Goal: Navigation & Orientation: Find specific page/section

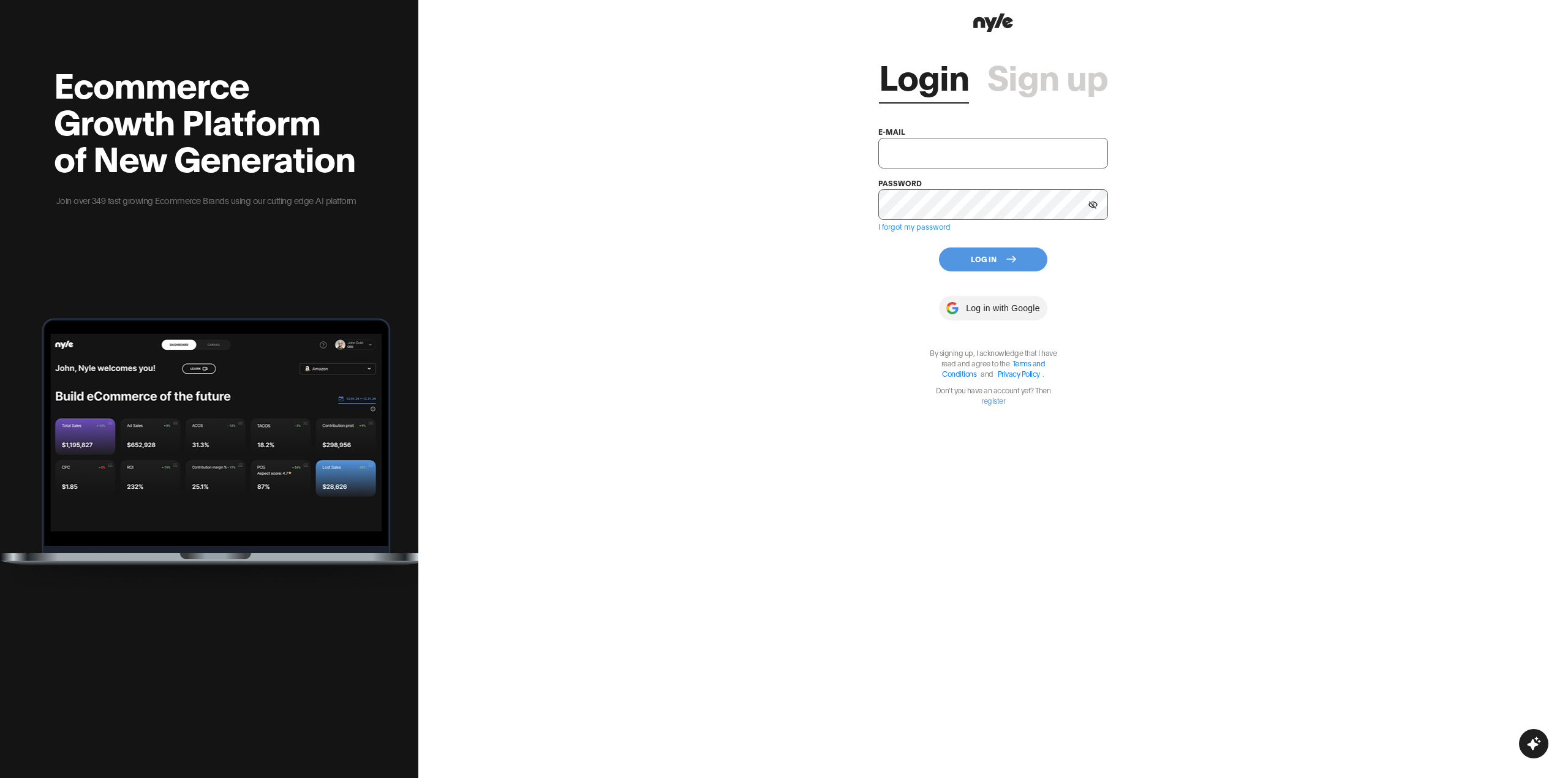
click at [943, 155] on input "text" at bounding box center [993, 153] width 230 height 31
type input "[EMAIL_ADDRESS][DOMAIN_NAME]"
click at [980, 263] on button "Log In" at bounding box center [993, 259] width 108 height 24
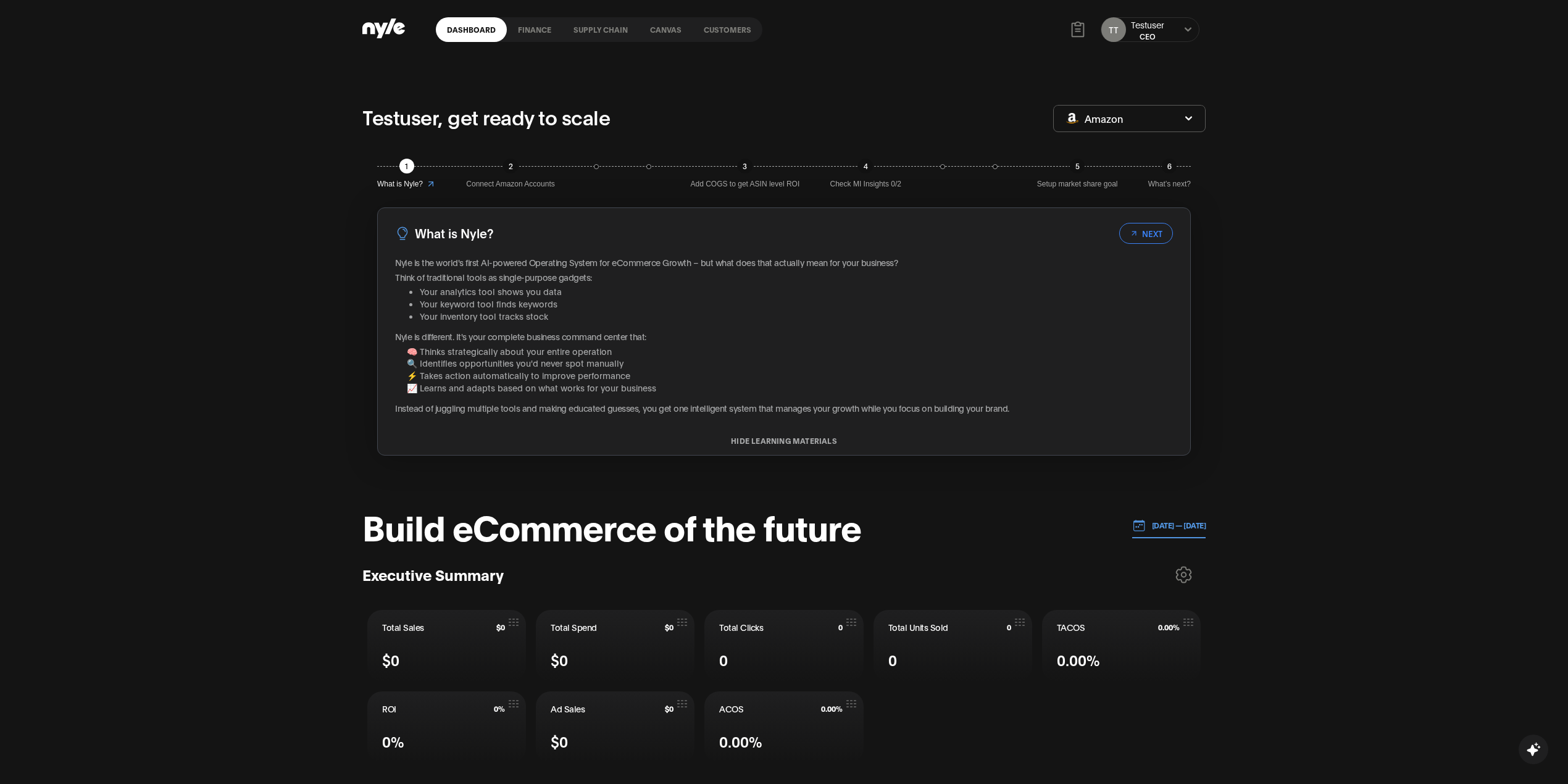
click at [677, 32] on link "Canvas" at bounding box center [665, 29] width 54 height 25
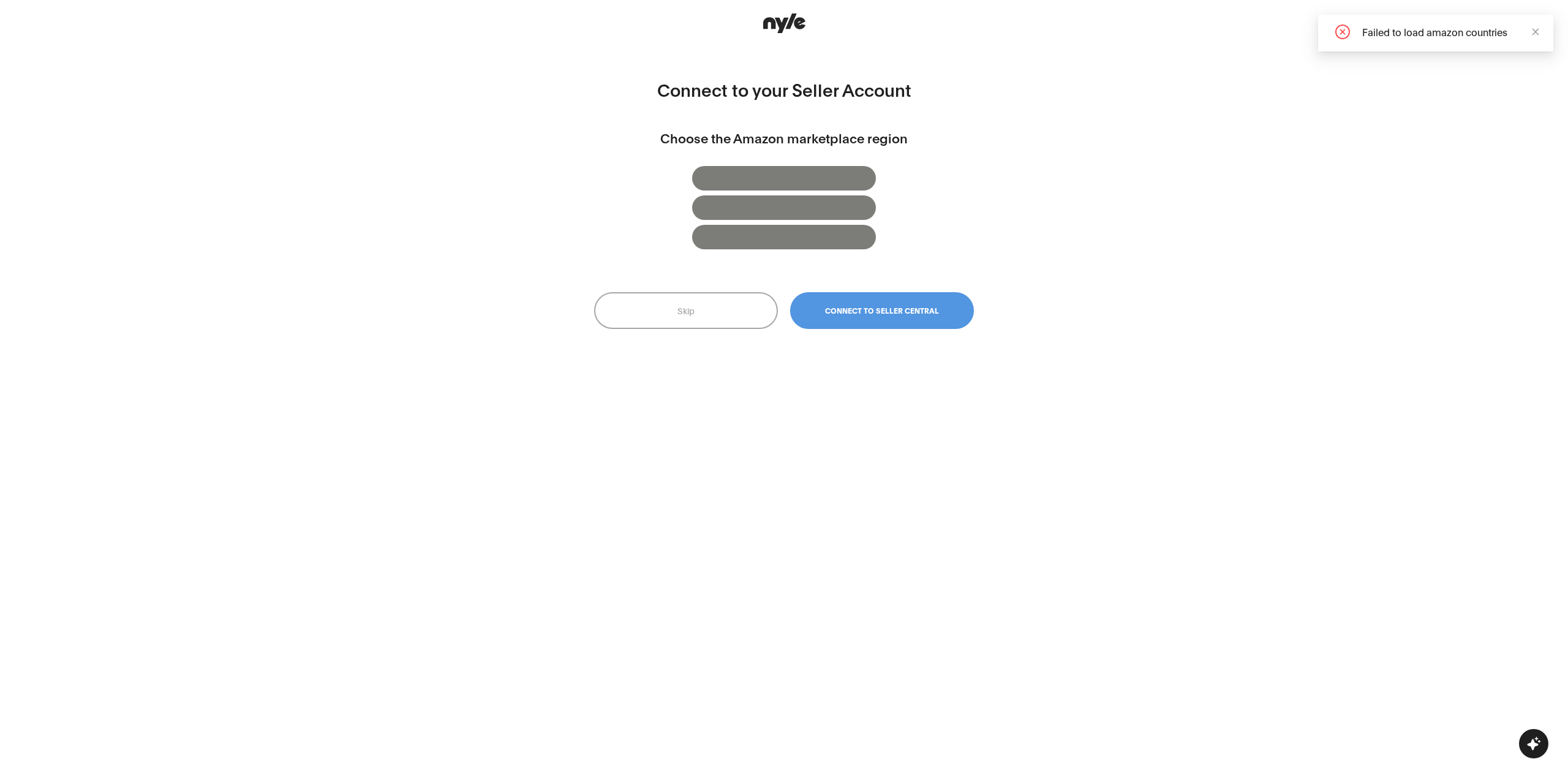
click at [718, 312] on button "Skip" at bounding box center [685, 311] width 184 height 37
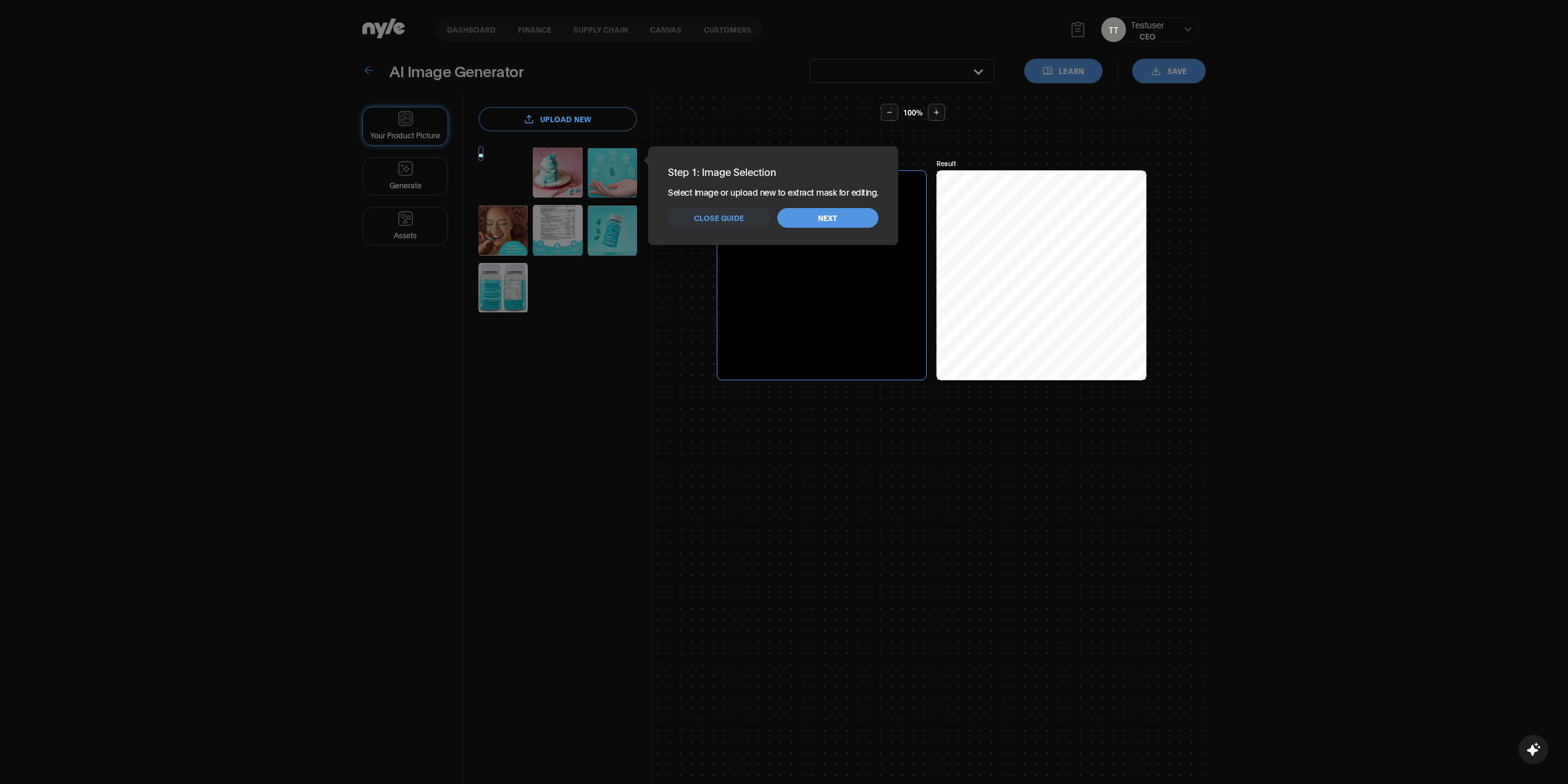
click at [730, 221] on span "Close guide" at bounding box center [718, 217] width 50 height 12
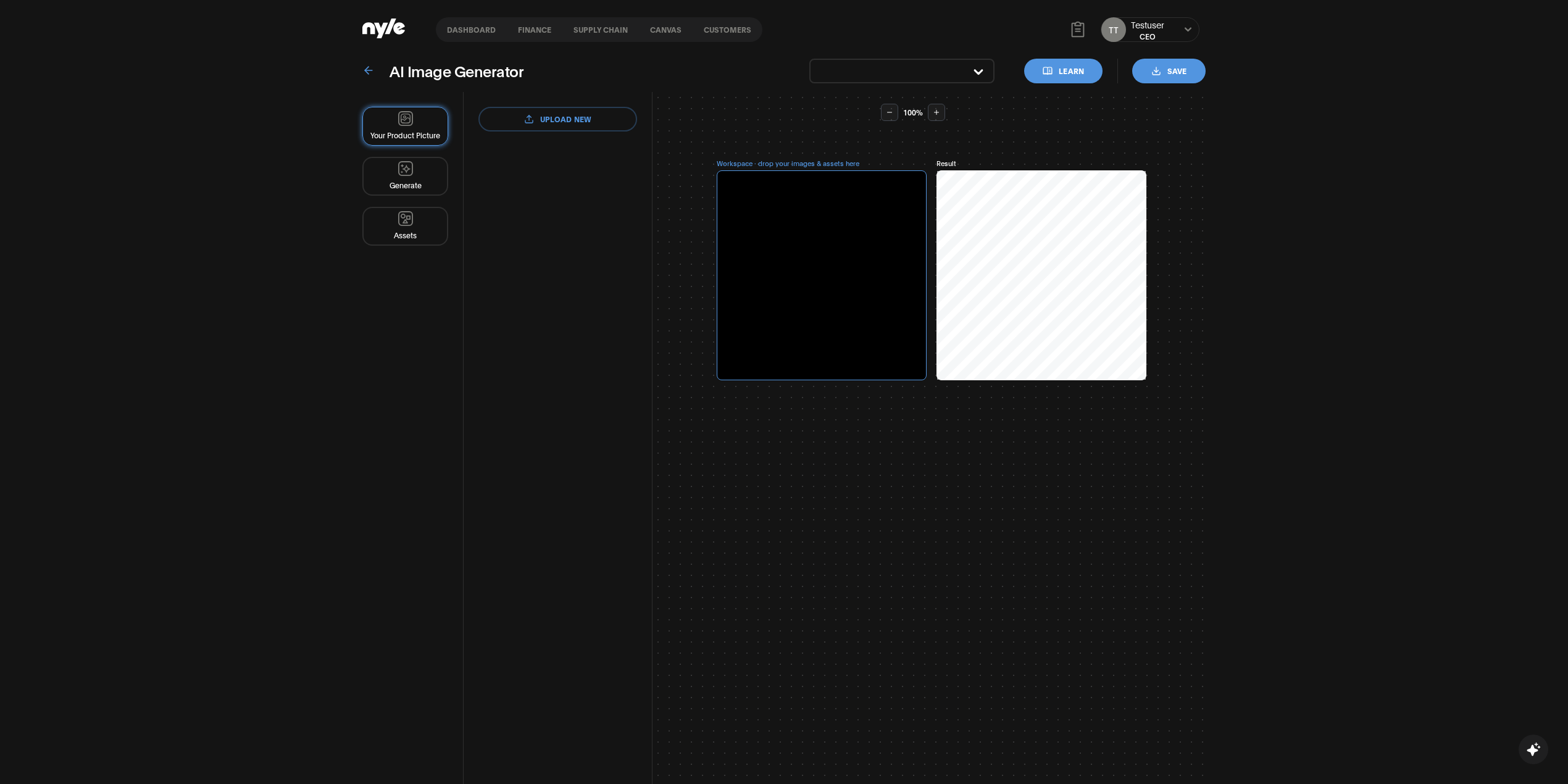
click at [660, 26] on link "Canvas" at bounding box center [665, 29] width 54 height 25
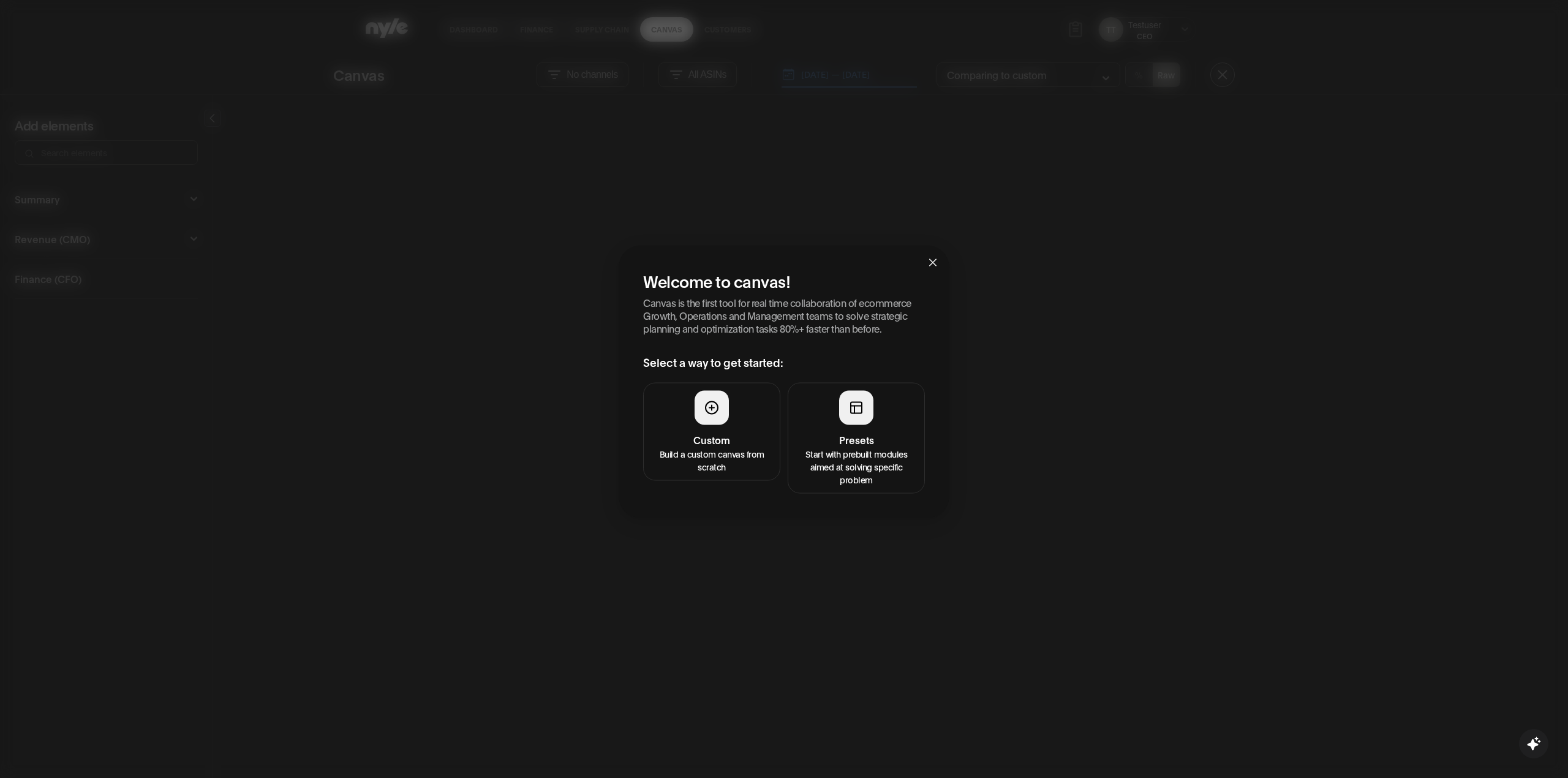
click at [823, 447] on p "Start with prebuilt modules aimed at solving specific problem" at bounding box center [856, 466] width 121 height 39
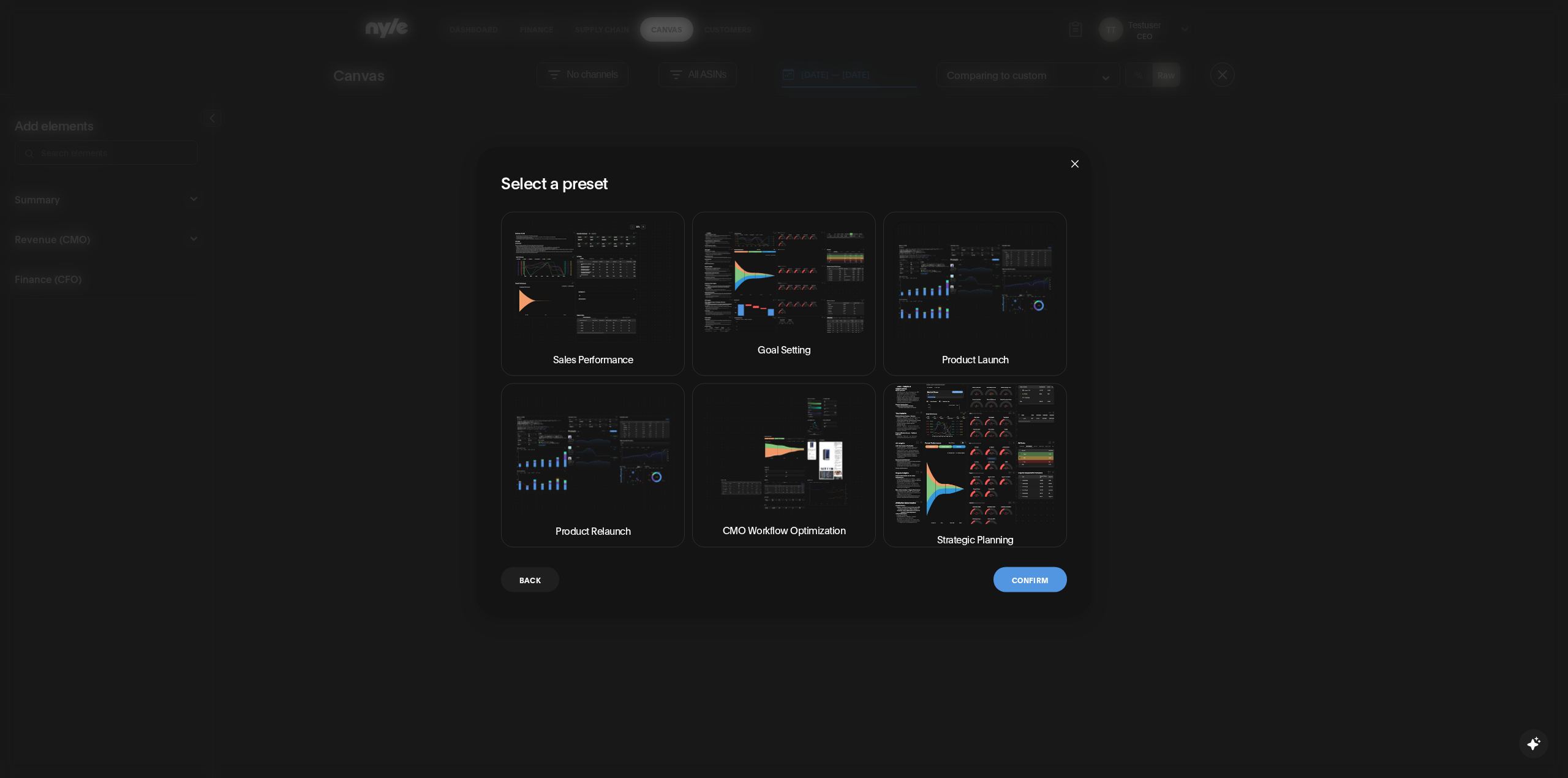
click at [959, 490] on img at bounding box center [974, 454] width 163 height 139
click at [1037, 576] on button "Confirm" at bounding box center [1030, 579] width 74 height 26
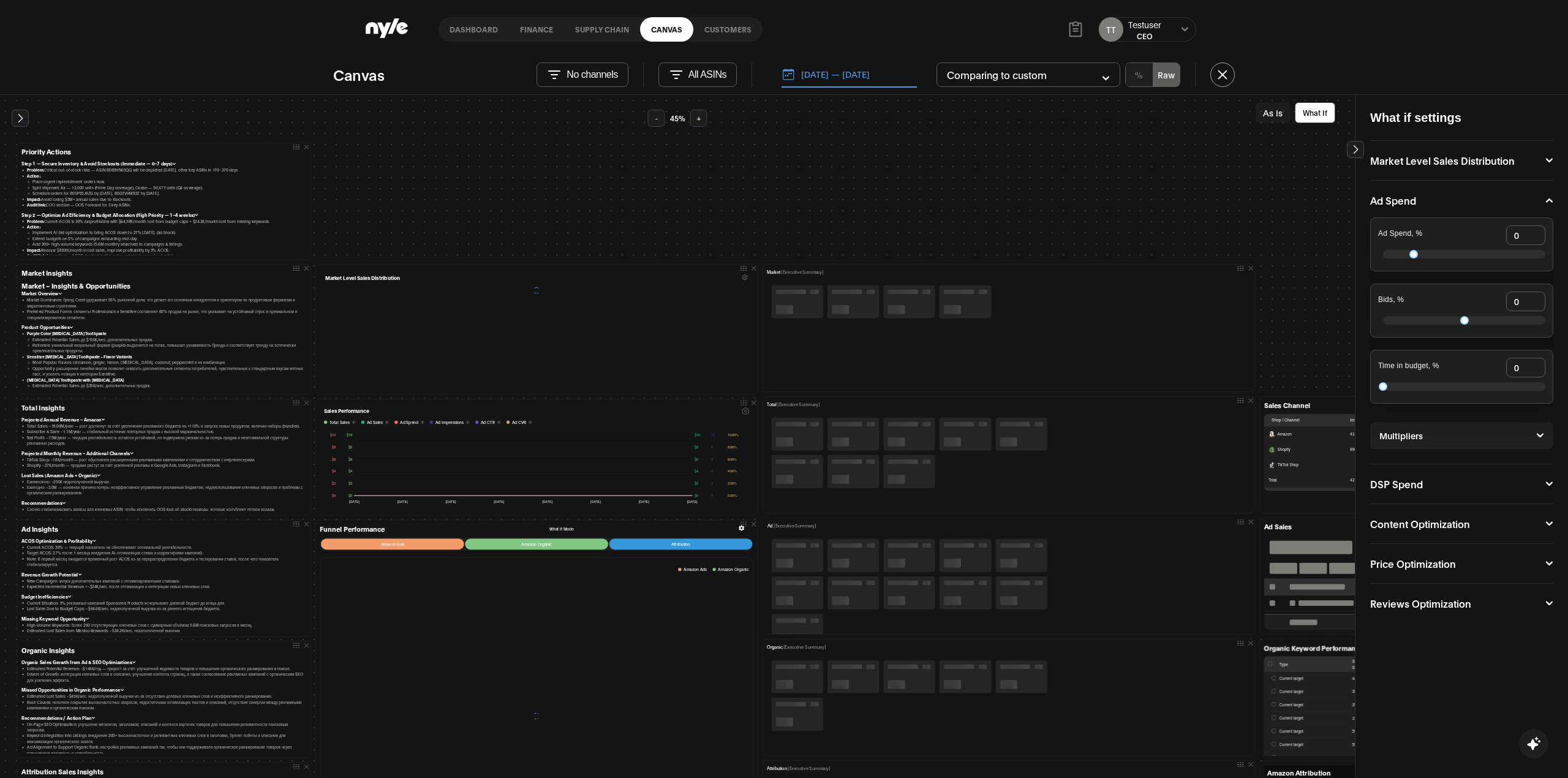
click at [1037, 581] on div at bounding box center [1038, 583] width 9 height 4
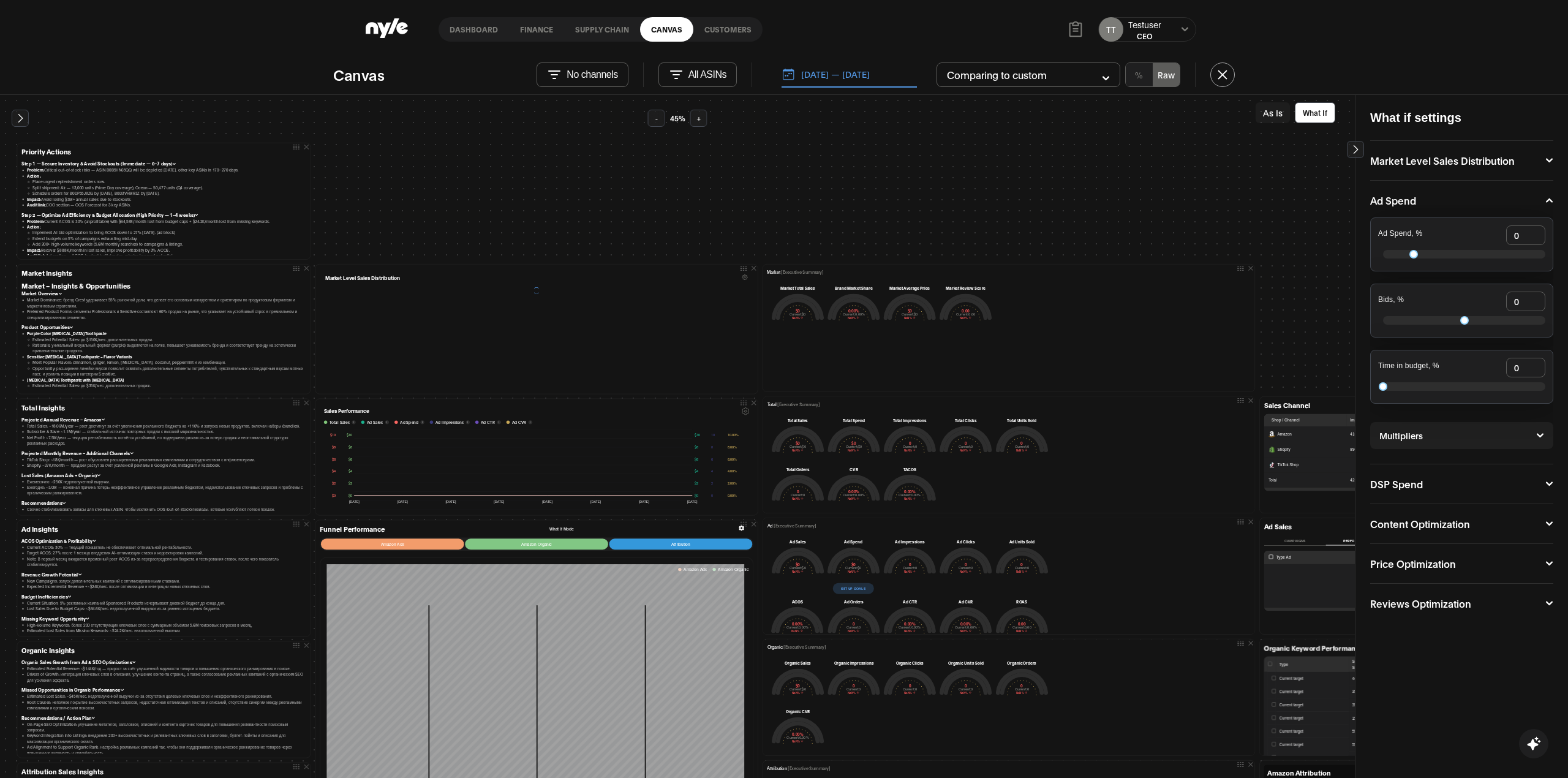
click at [457, 28] on link "Dashboard" at bounding box center [473, 29] width 70 height 25
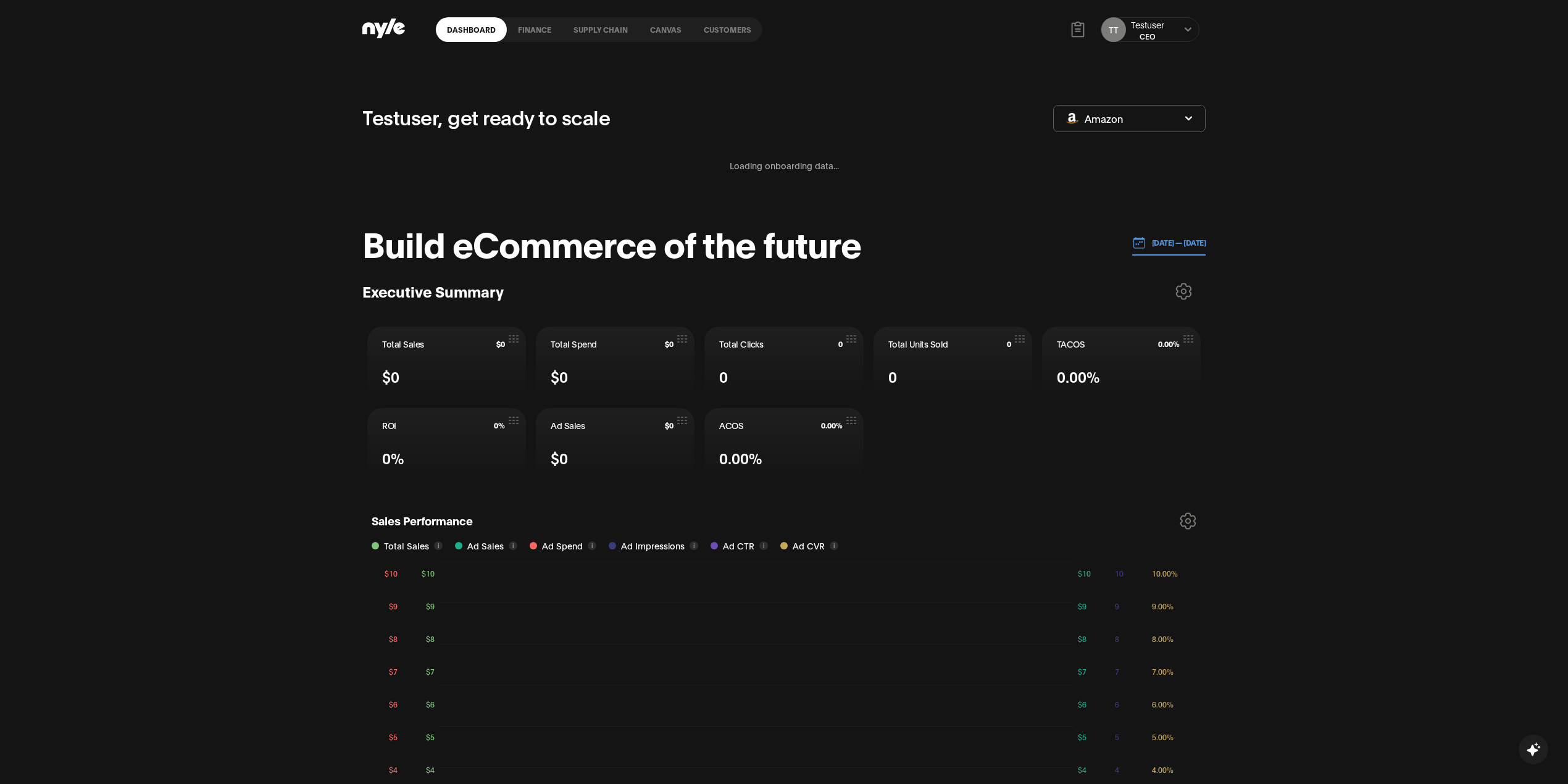
click at [536, 35] on link "finance" at bounding box center [534, 29] width 56 height 25
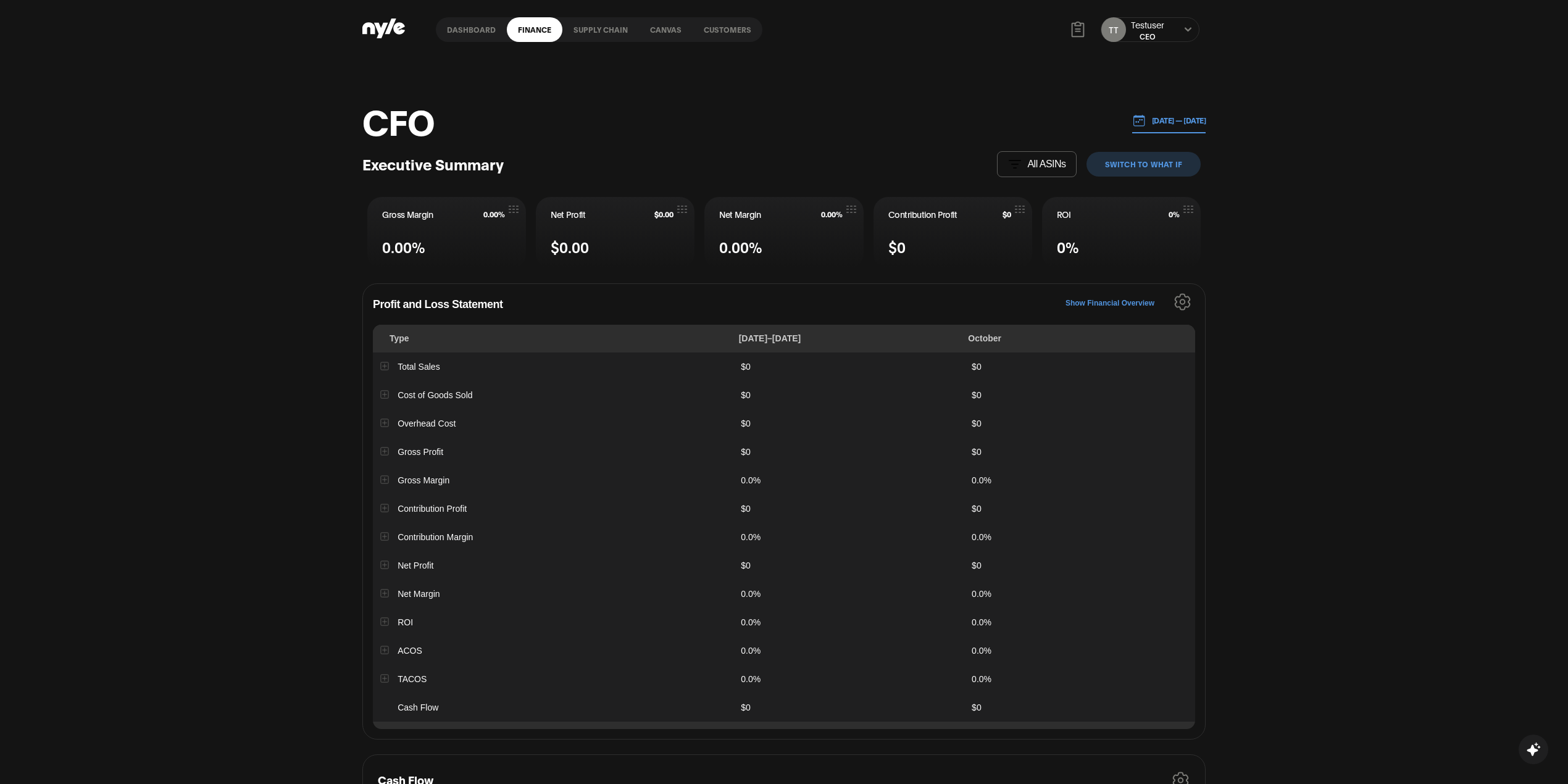
drag, startPoint x: 591, startPoint y: 29, endPoint x: 640, endPoint y: 40, distance: 50.2
click at [592, 27] on link "Supply chain" at bounding box center [600, 29] width 76 height 25
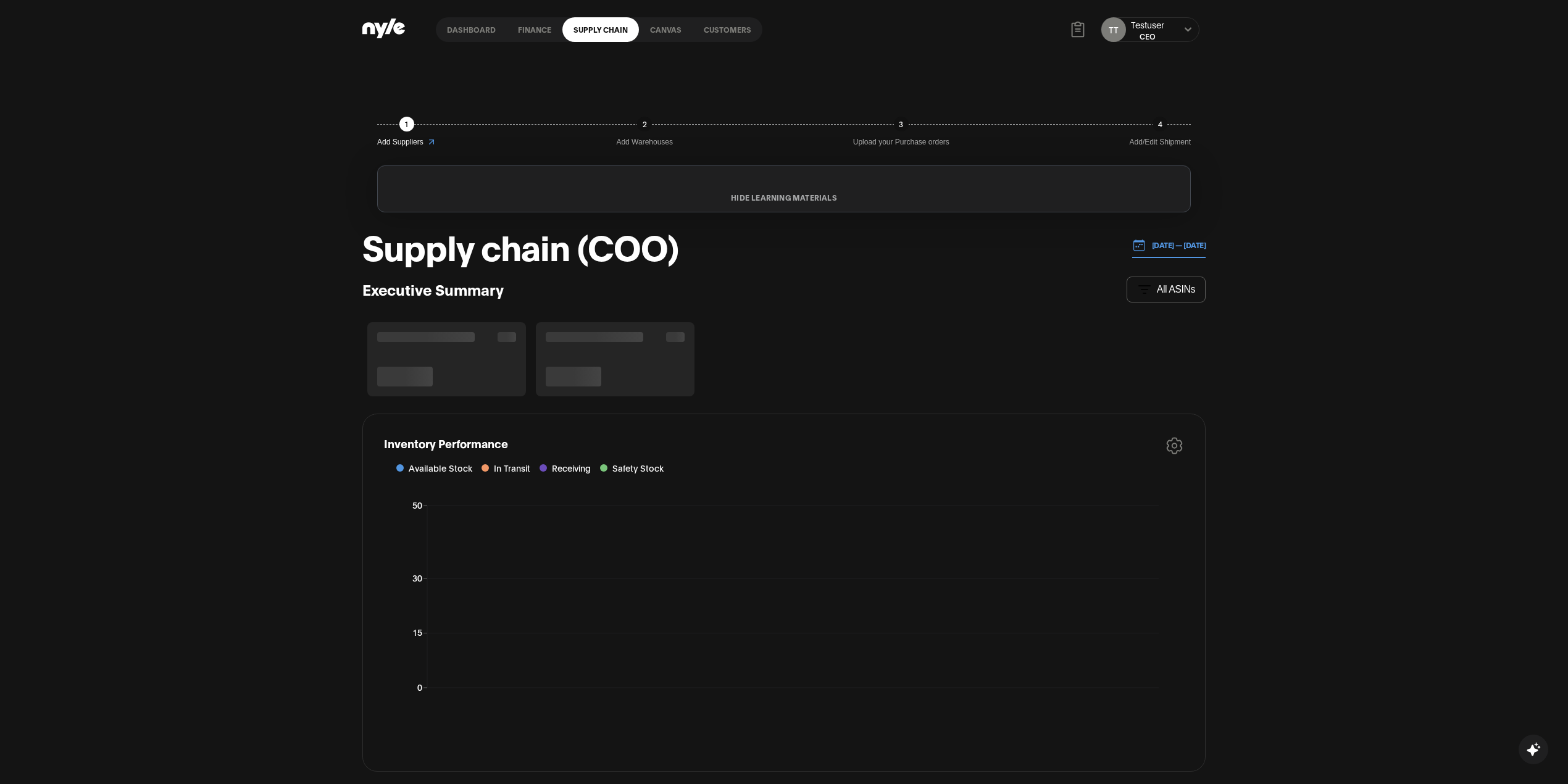
click at [743, 26] on link "Customers" at bounding box center [727, 29] width 70 height 25
